Goal: Information Seeking & Learning: Learn about a topic

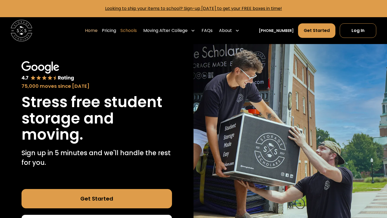
click at [134, 31] on link "Schools" at bounding box center [128, 30] width 16 height 15
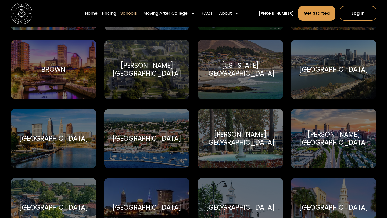
scroll to position [441, 0]
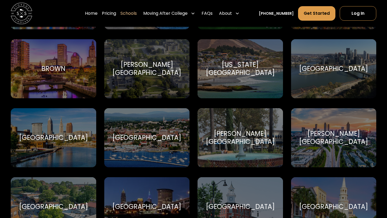
click at [341, 78] on div "Carnegie Mellon University Carnegie Mellon University" at bounding box center [334, 68] width 86 height 59
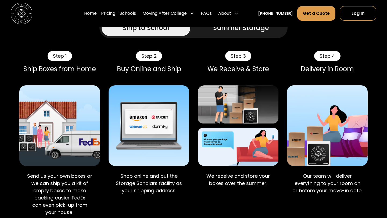
scroll to position [43, 0]
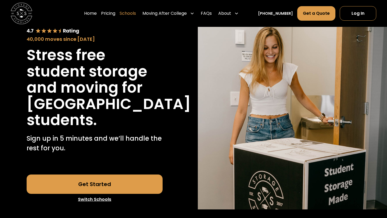
click at [136, 14] on link "Schools" at bounding box center [128, 13] width 16 height 15
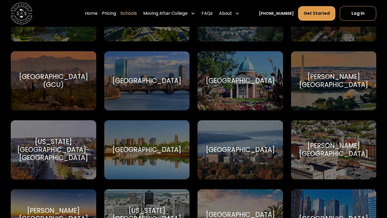
scroll to position [583, 0]
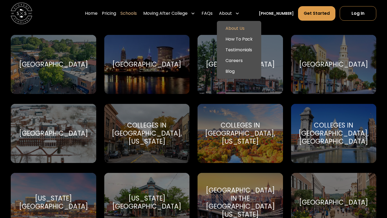
click at [239, 27] on link "About Us" at bounding box center [239, 28] width 40 height 11
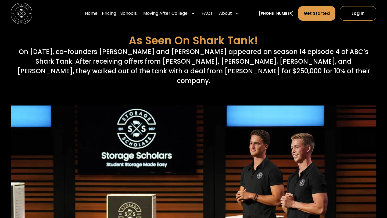
scroll to position [2103, 0]
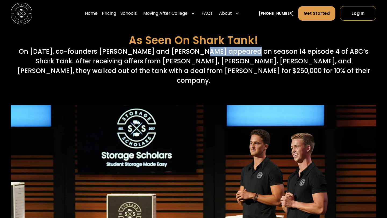
drag, startPoint x: 188, startPoint y: 51, endPoint x: 235, endPoint y: 49, distance: 46.5
click at [235, 49] on p "On October 14th, 2022, co-founders Sam Chason and Matt Gronberg appeared on sea…" at bounding box center [194, 66] width 366 height 39
copy p "Matt Gronberg"
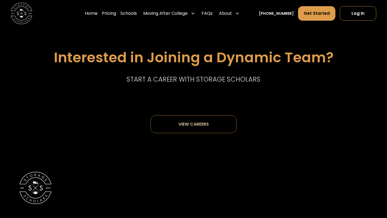
scroll to position [2730, 0]
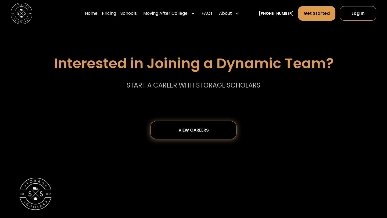
click at [210, 124] on div "View careers" at bounding box center [194, 131] width 50 height 18
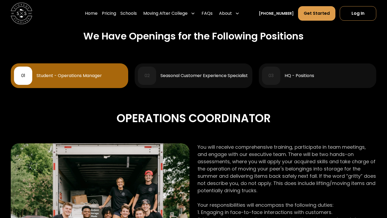
scroll to position [231, 0]
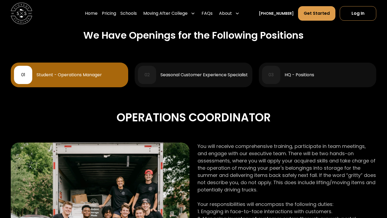
click at [200, 74] on div "Seasonal Customer Experience Specialist" at bounding box center [204, 75] width 87 height 4
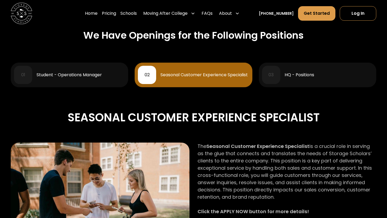
click at [293, 70] on div "03 HQ - Positions" at bounding box center [317, 75] width 111 height 18
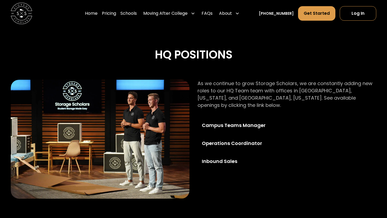
scroll to position [304, 0]
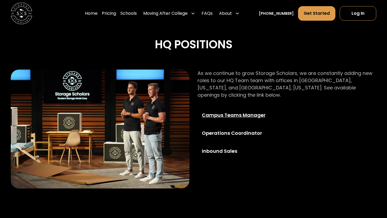
click at [232, 112] on div "Campus Teams Manager" at bounding box center [240, 115] width 77 height 7
click at [230, 148] on div "Inbound Sales" at bounding box center [240, 151] width 77 height 7
